Goal: Find specific page/section: Find specific page/section

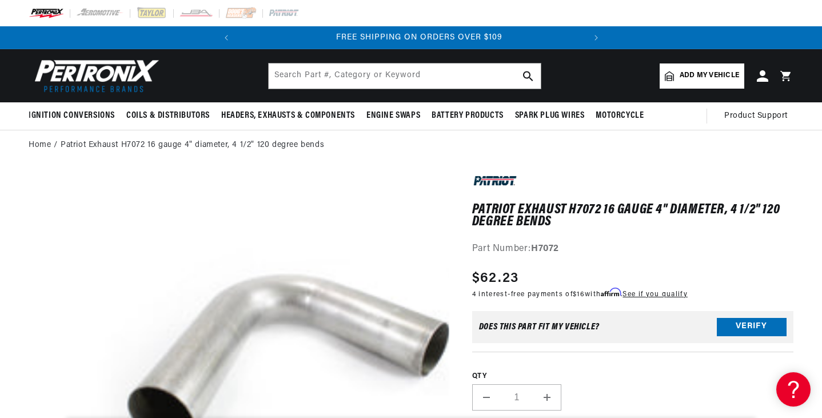
scroll to position [0, 347]
click at [419, 81] on input "text" at bounding box center [405, 75] width 272 height 25
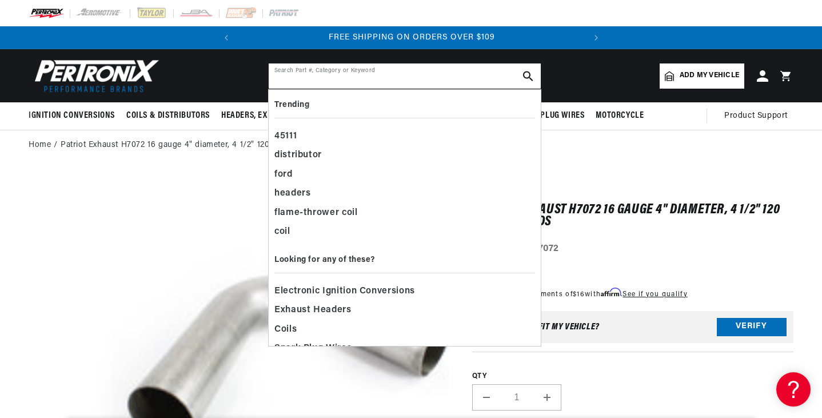
paste input "1353762"
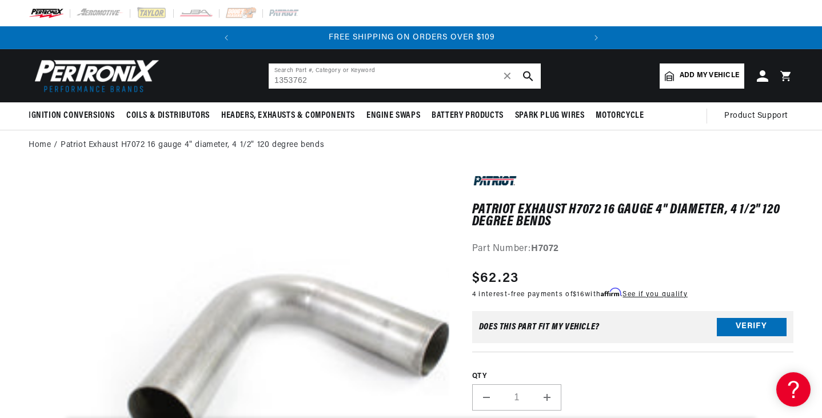
type input "1353762"
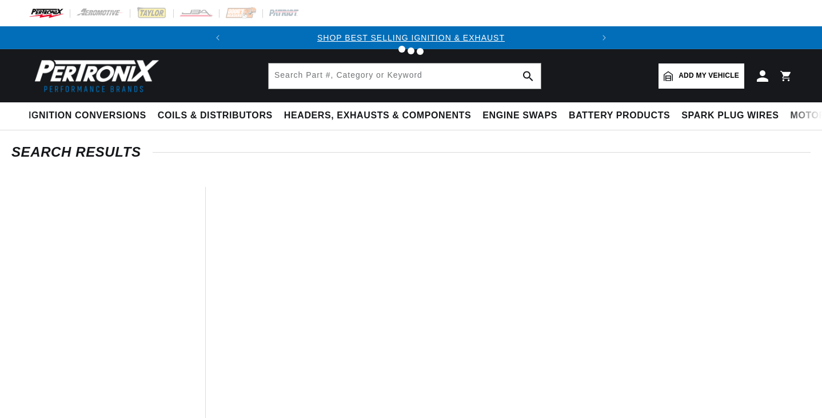
type input "1353762"
